Goal: Task Accomplishment & Management: Manage account settings

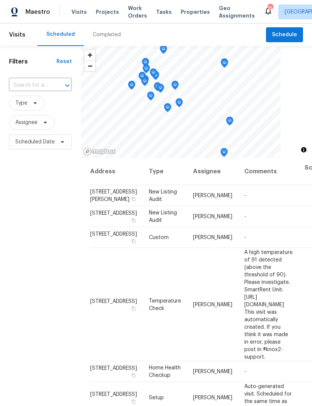
click at [31, 88] on input "text" at bounding box center [30, 86] width 42 height 12
type input "mayfair"
click at [28, 109] on li "[STREET_ADDRESS]" at bounding box center [40, 102] width 62 height 12
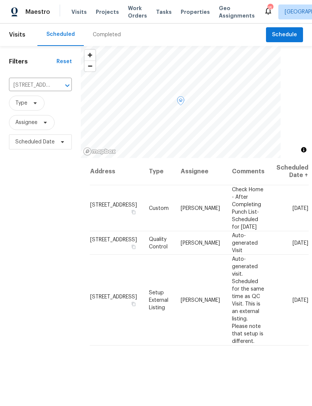
click at [0, 0] on icon at bounding box center [0, 0] width 0 height 0
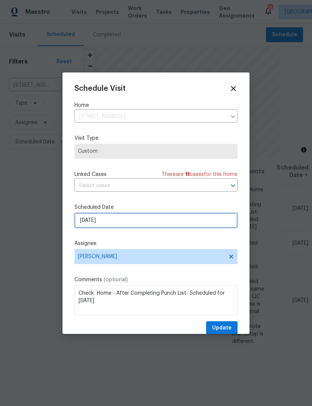
click at [172, 220] on input "[DATE]" at bounding box center [155, 220] width 163 height 15
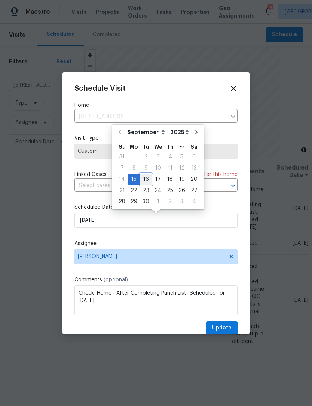
click at [143, 179] on div "16" at bounding box center [146, 179] width 12 height 10
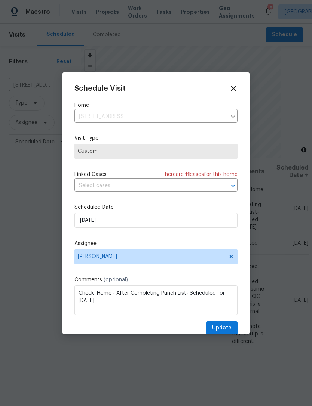
type input "[DATE]"
click at [229, 329] on span "Update" at bounding box center [221, 328] width 19 height 9
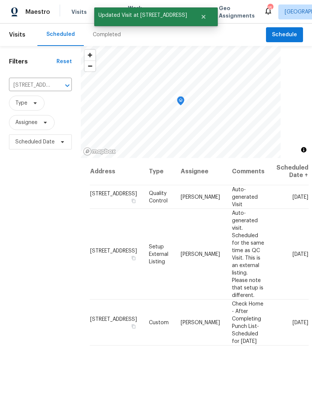
click at [61, 82] on icon "Clear" at bounding box center [57, 85] width 7 height 7
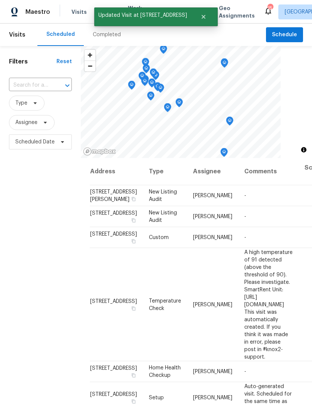
click at [31, 90] on input "text" at bounding box center [30, 86] width 42 height 12
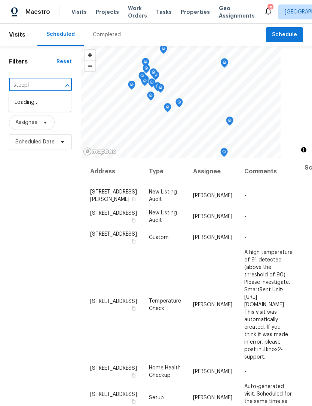
type input "steeple"
click at [24, 108] on li "[STREET_ADDRESS]" at bounding box center [40, 102] width 62 height 12
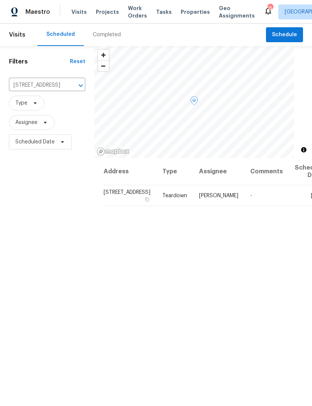
click at [0, 0] on span at bounding box center [0, 0] width 0 height 0
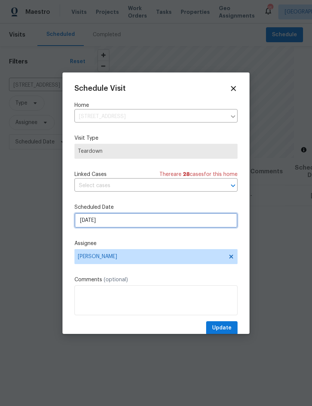
click at [190, 222] on input "[DATE]" at bounding box center [155, 220] width 163 height 15
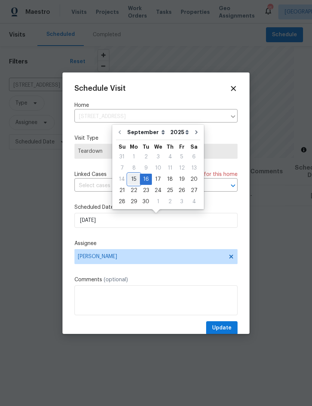
click at [130, 179] on div "15" at bounding box center [134, 179] width 12 height 10
type input "[DATE]"
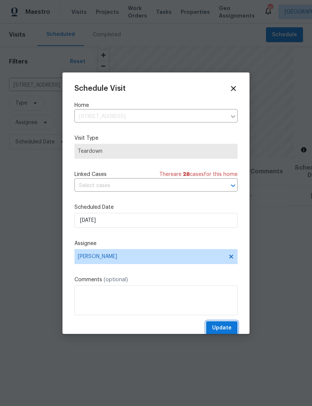
click at [225, 327] on span "Update" at bounding box center [221, 328] width 19 height 9
